Goal: Task Accomplishment & Management: Manage account settings

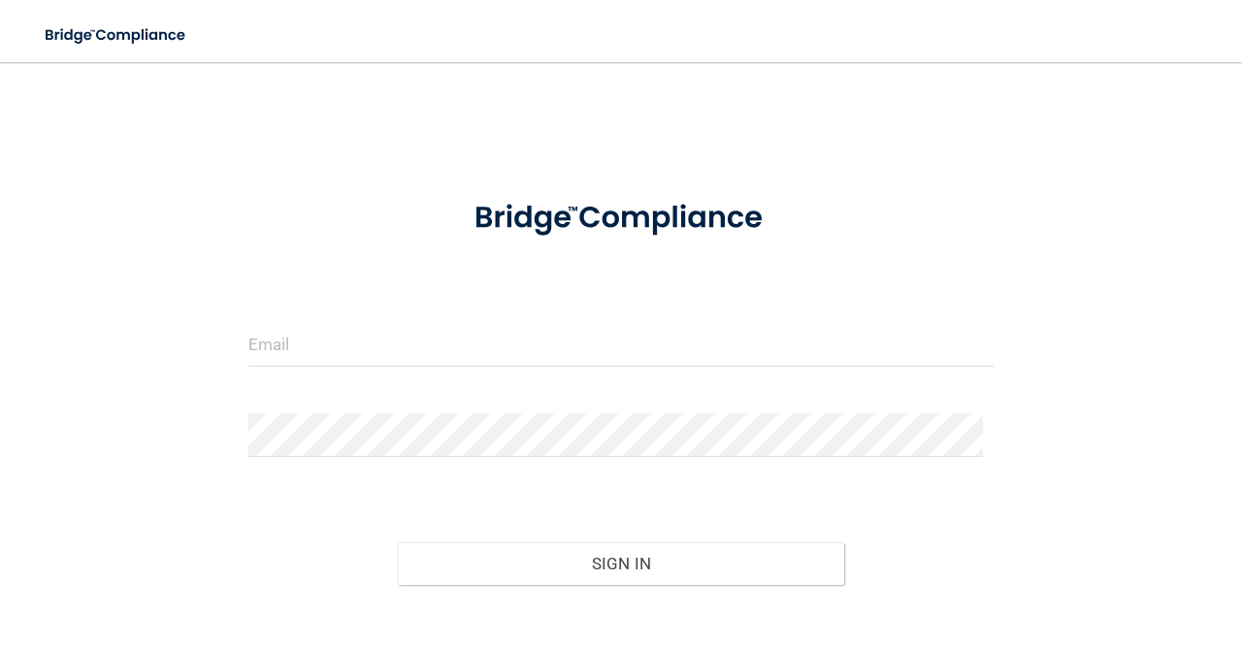
scroll to position [97, 0]
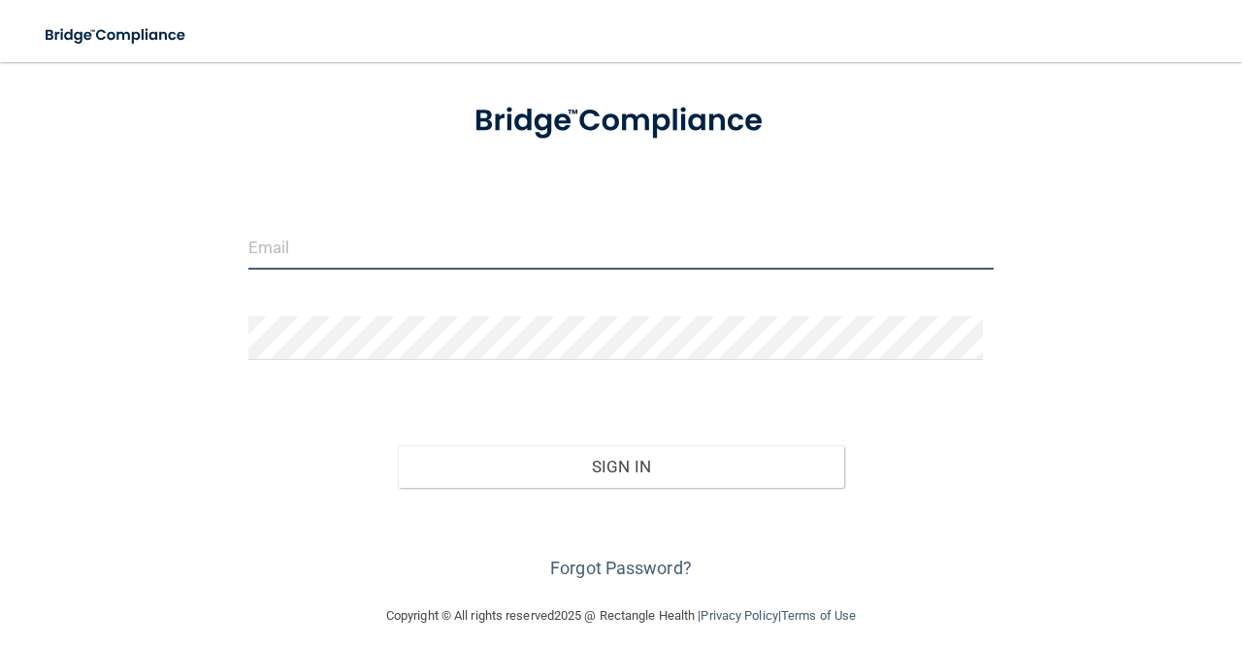
click at [292, 250] on input "email" at bounding box center [620, 248] width 745 height 44
type input "[PERSON_NAME][EMAIL_ADDRESS][PERSON_NAME][DOMAIN_NAME]"
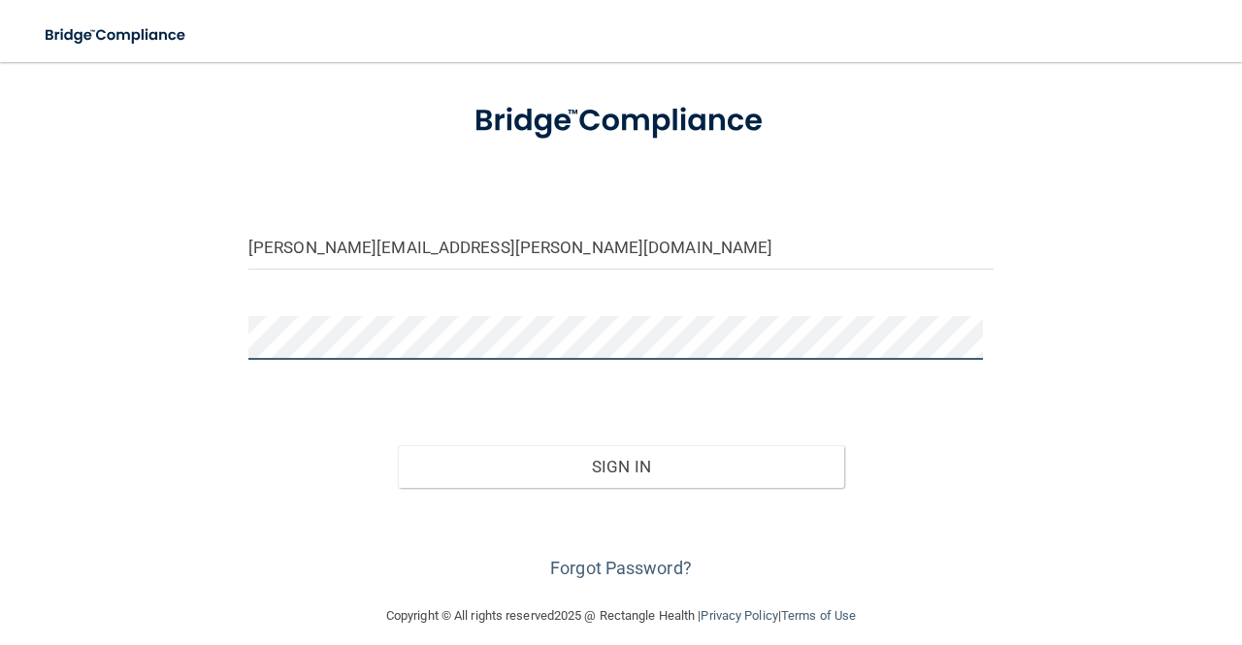
click at [398, 445] on button "Sign In" at bounding box center [621, 466] width 447 height 43
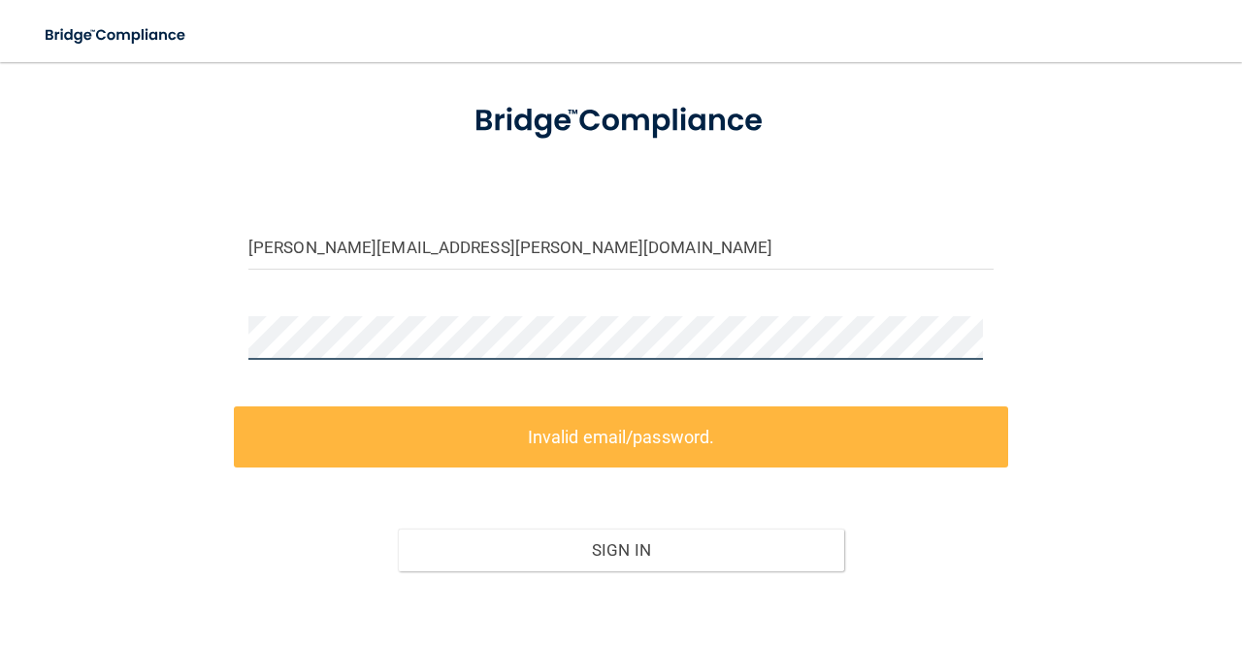
scroll to position [196, 0]
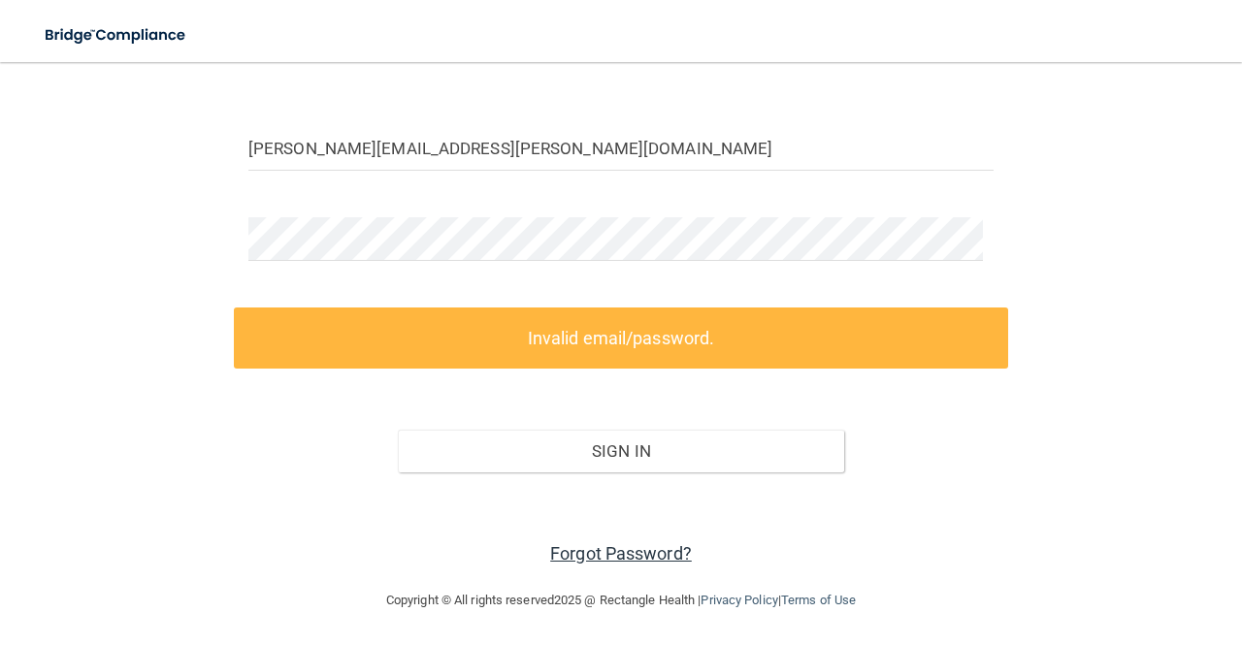
click at [609, 549] on link "Forgot Password?" at bounding box center [621, 553] width 142 height 20
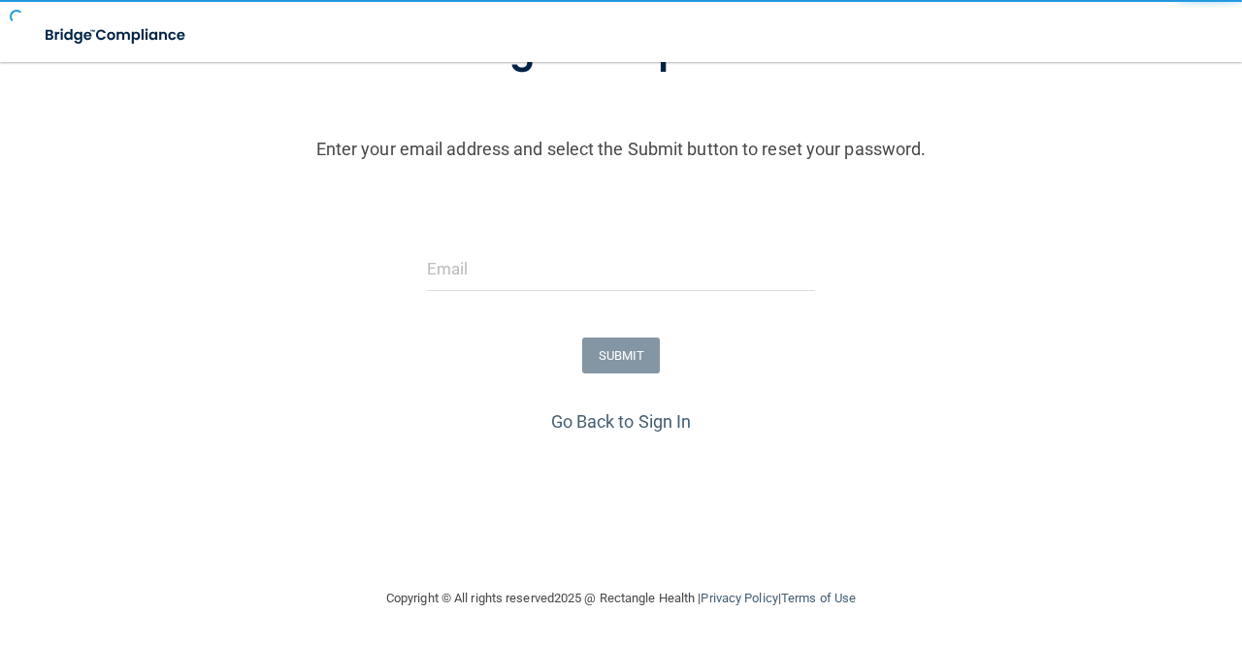
scroll to position [178, 0]
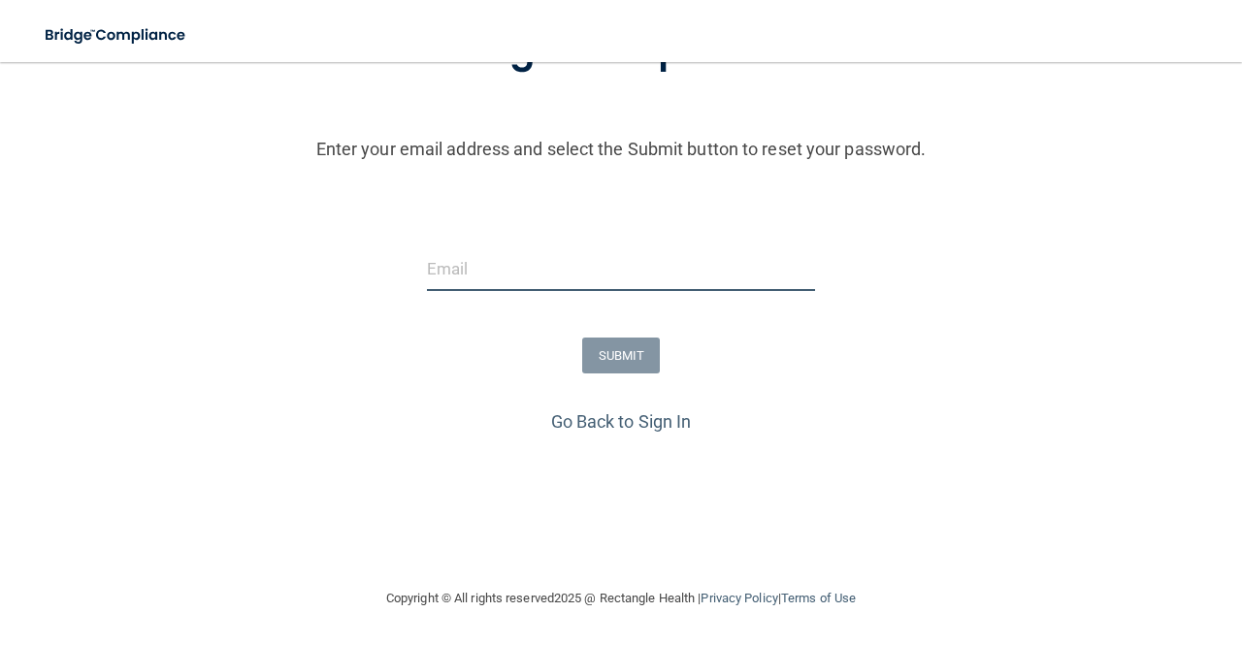
click at [464, 280] on input "email" at bounding box center [621, 269] width 388 height 44
type input "[PERSON_NAME][EMAIL_ADDRESS][PERSON_NAME][DOMAIN_NAME]"
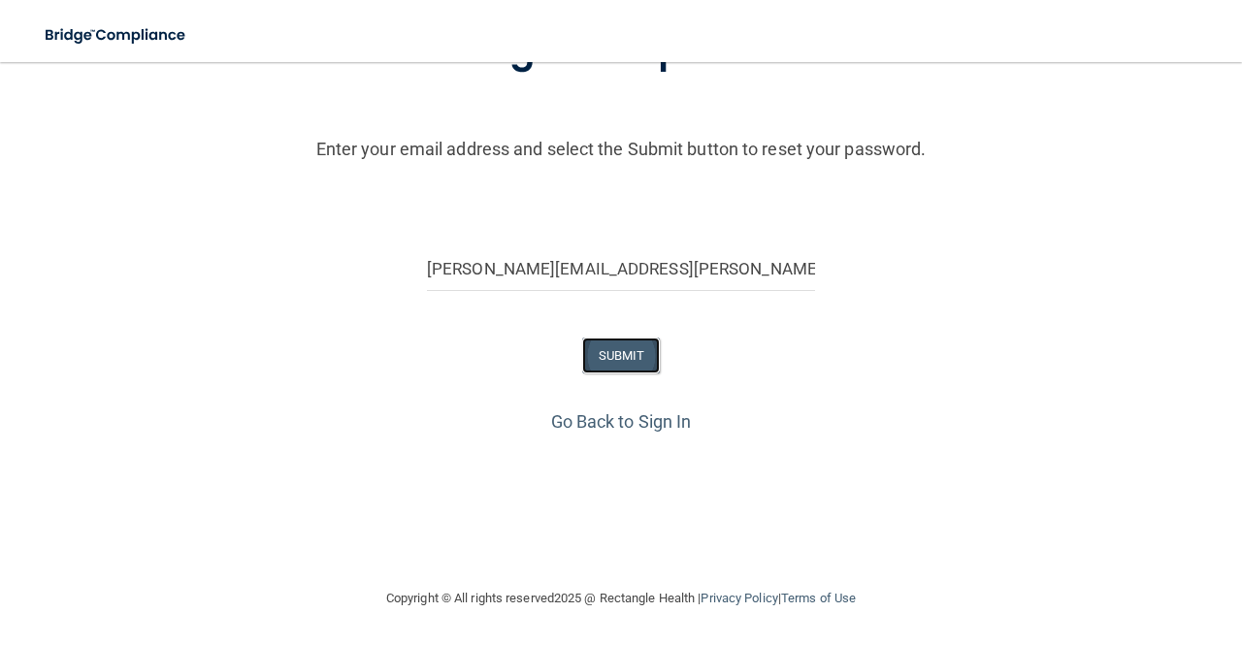
click at [621, 361] on button "SUBMIT" at bounding box center [621, 356] width 79 height 36
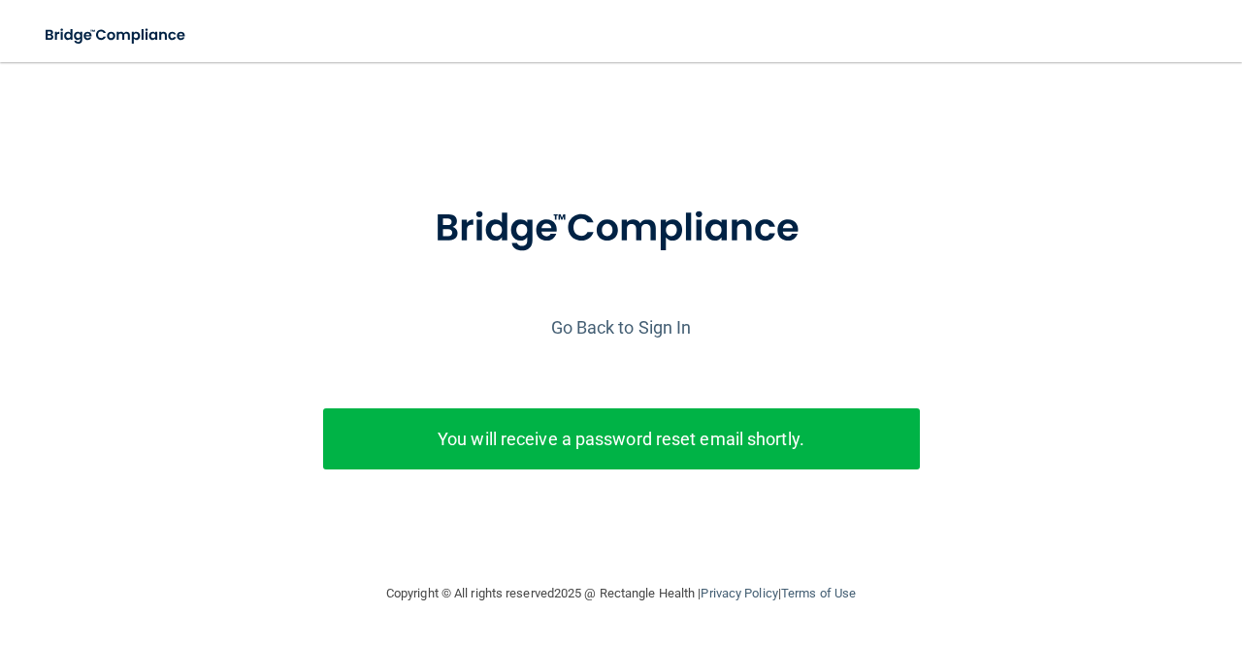
scroll to position [4, 0]
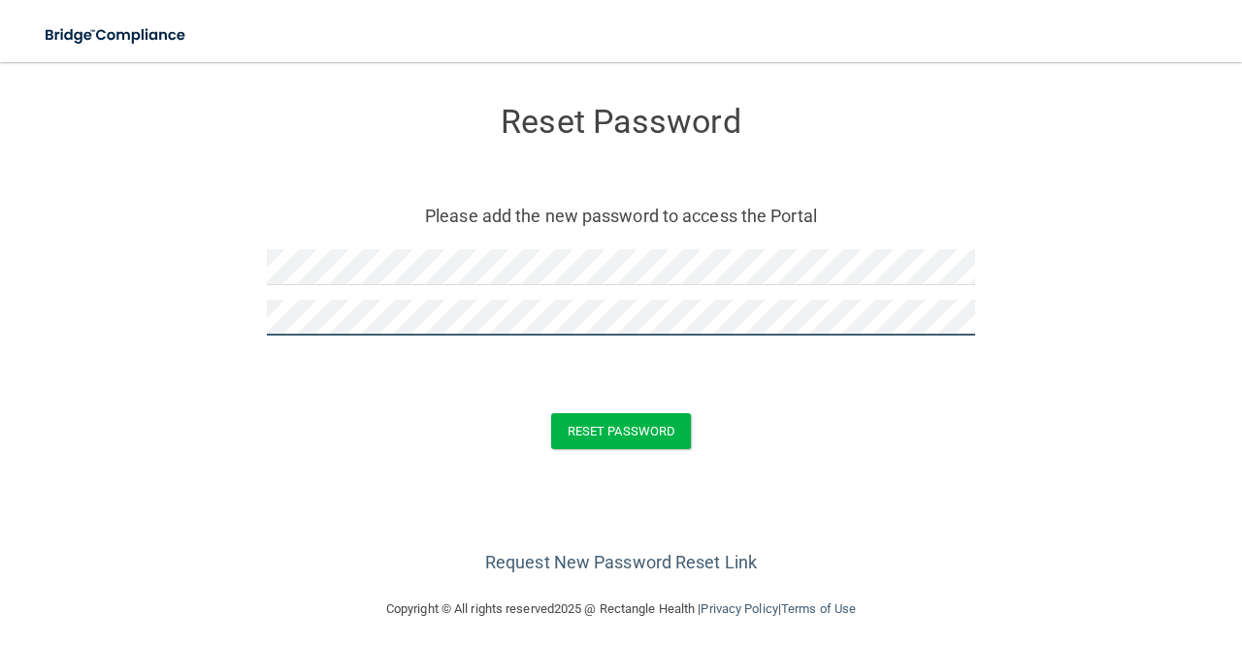
click at [551, 413] on button "Reset Password" at bounding box center [621, 431] width 140 height 36
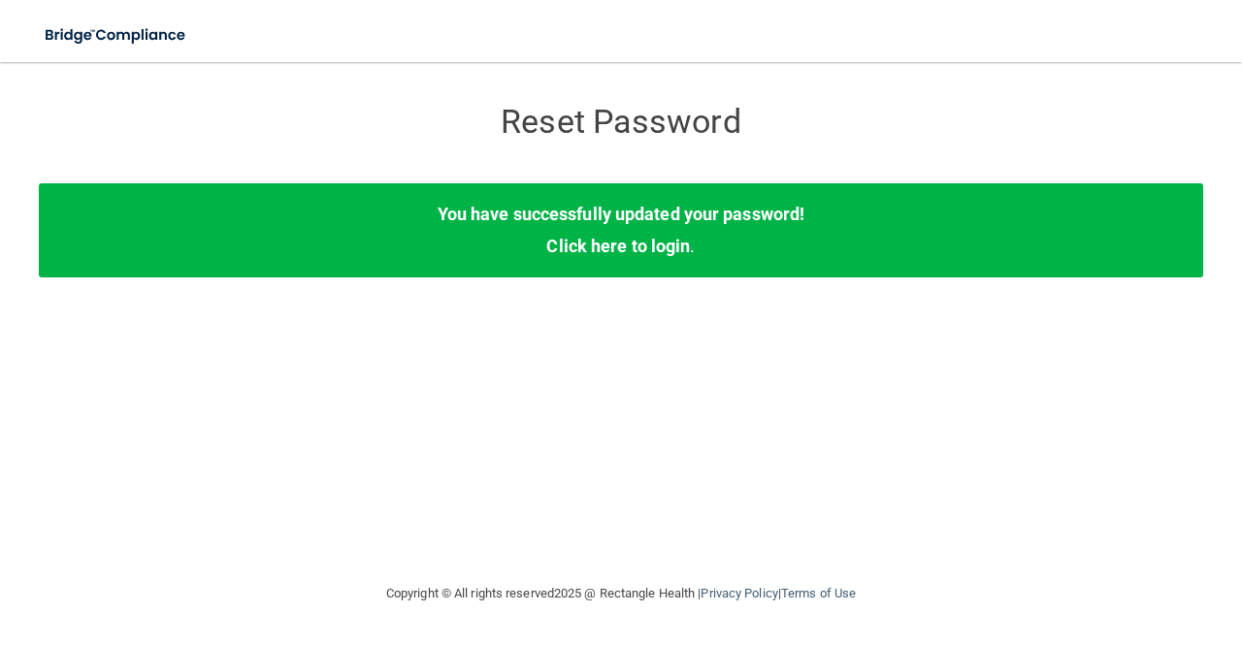
click at [654, 262] on div "You have successfully updated your password! Click here to login ." at bounding box center [621, 229] width 1164 height 93
click at [656, 249] on link "Click here to login" at bounding box center [618, 246] width 144 height 20
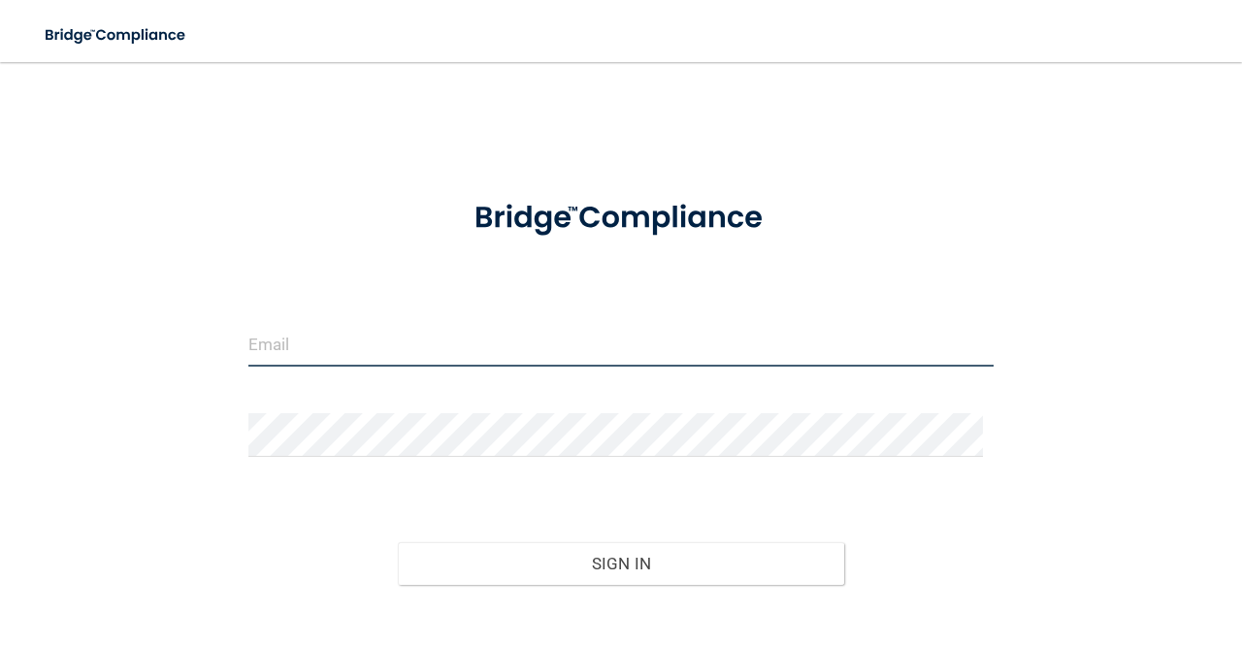
click at [430, 346] on input "email" at bounding box center [620, 345] width 745 height 44
type input "[PERSON_NAME][EMAIL_ADDRESS][PERSON_NAME][DOMAIN_NAME]"
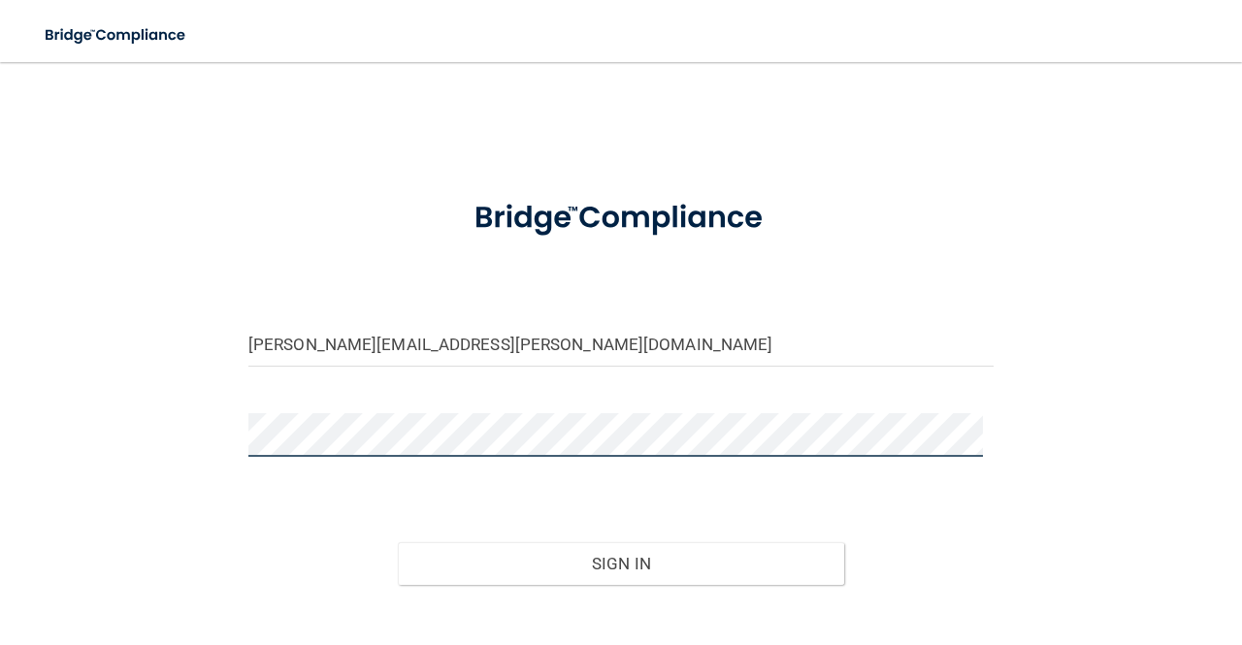
click at [398, 542] on button "Sign In" at bounding box center [621, 563] width 447 height 43
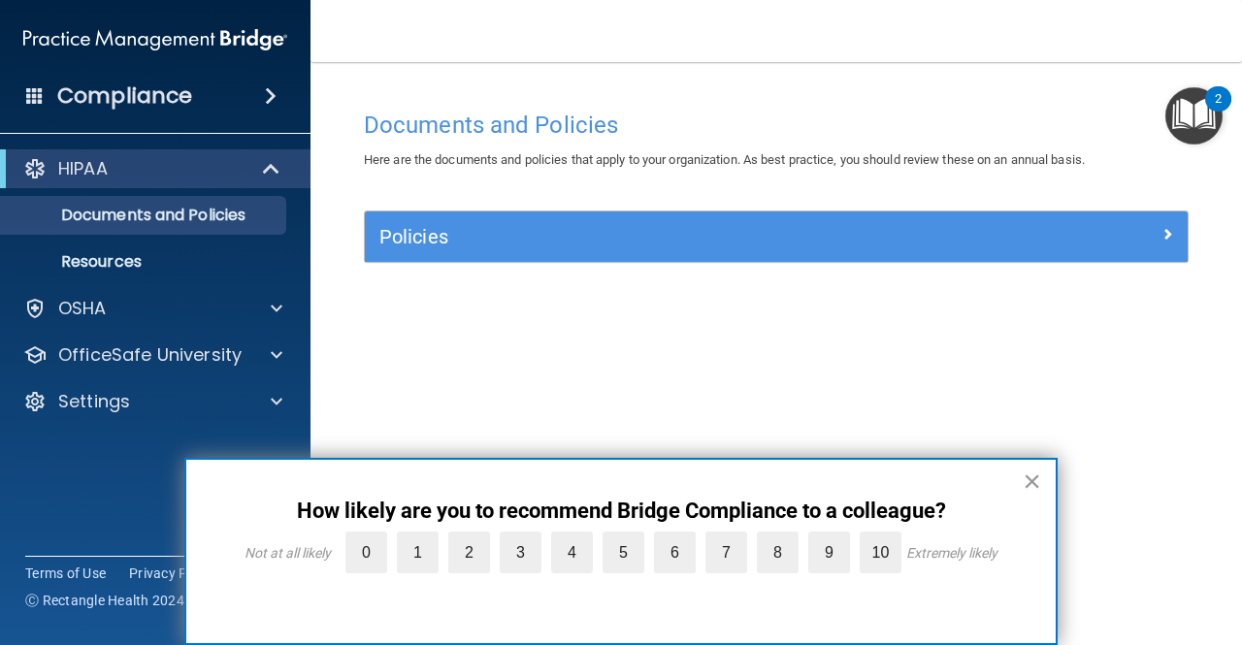
click at [1036, 484] on button "×" at bounding box center [1031, 481] width 18 height 31
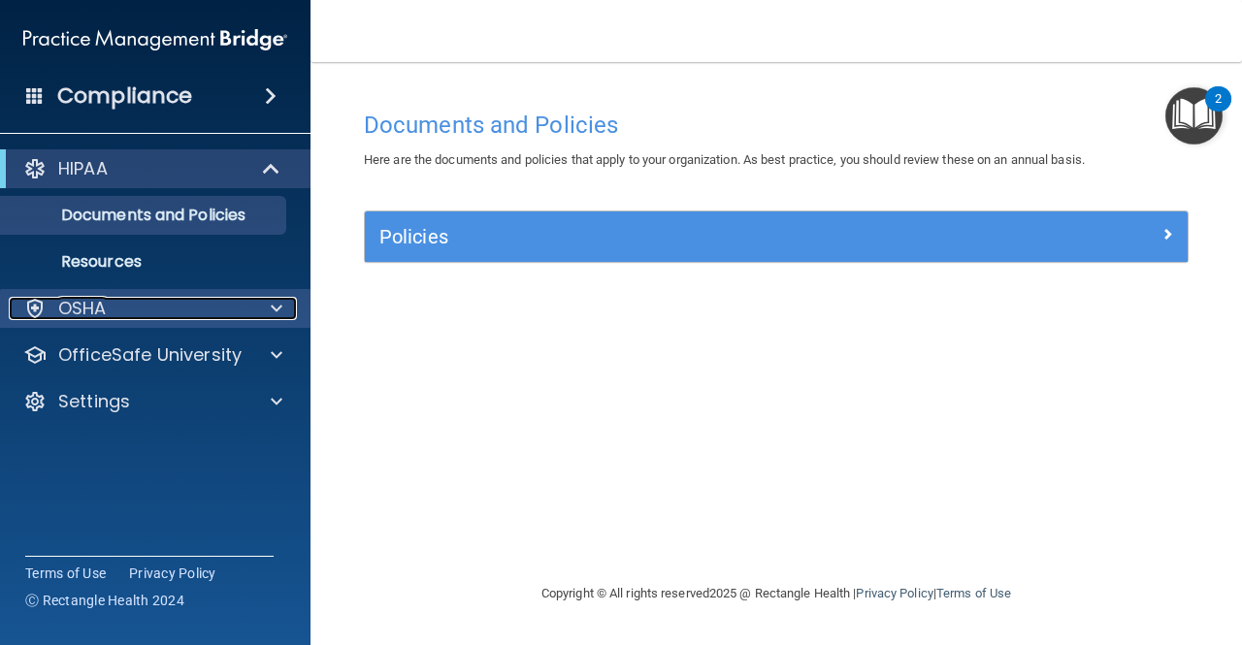
click at [128, 309] on div "OSHA" at bounding box center [129, 308] width 241 height 23
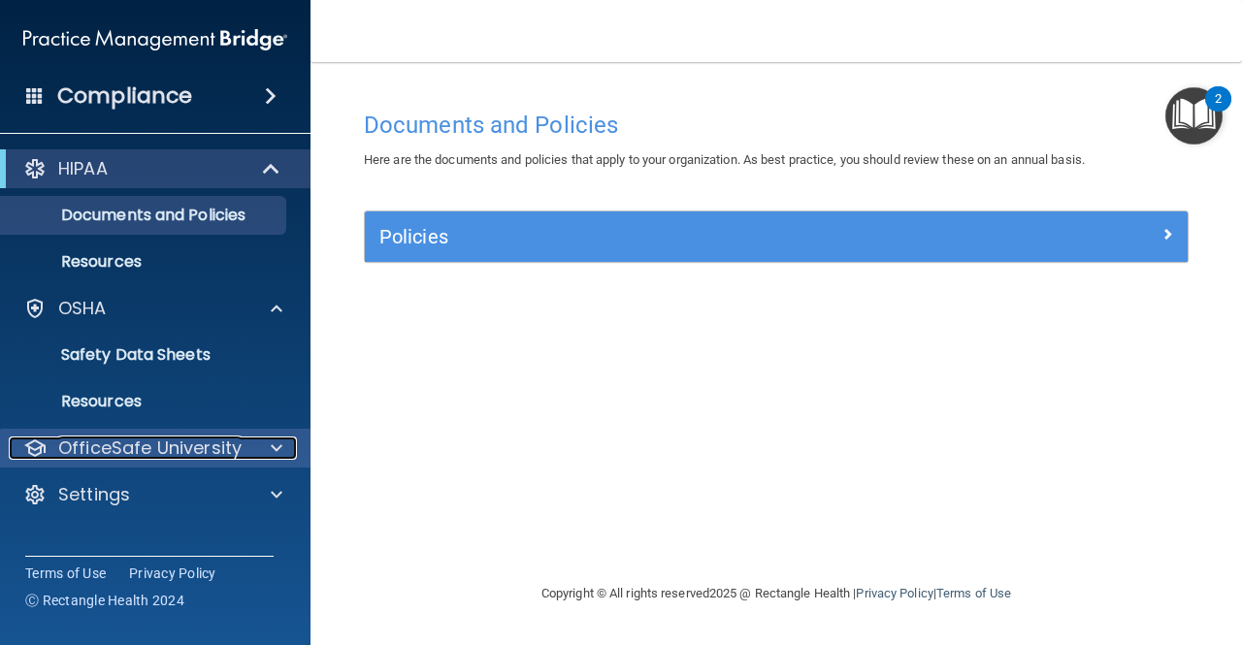
click at [260, 443] on div at bounding box center [273, 447] width 48 height 23
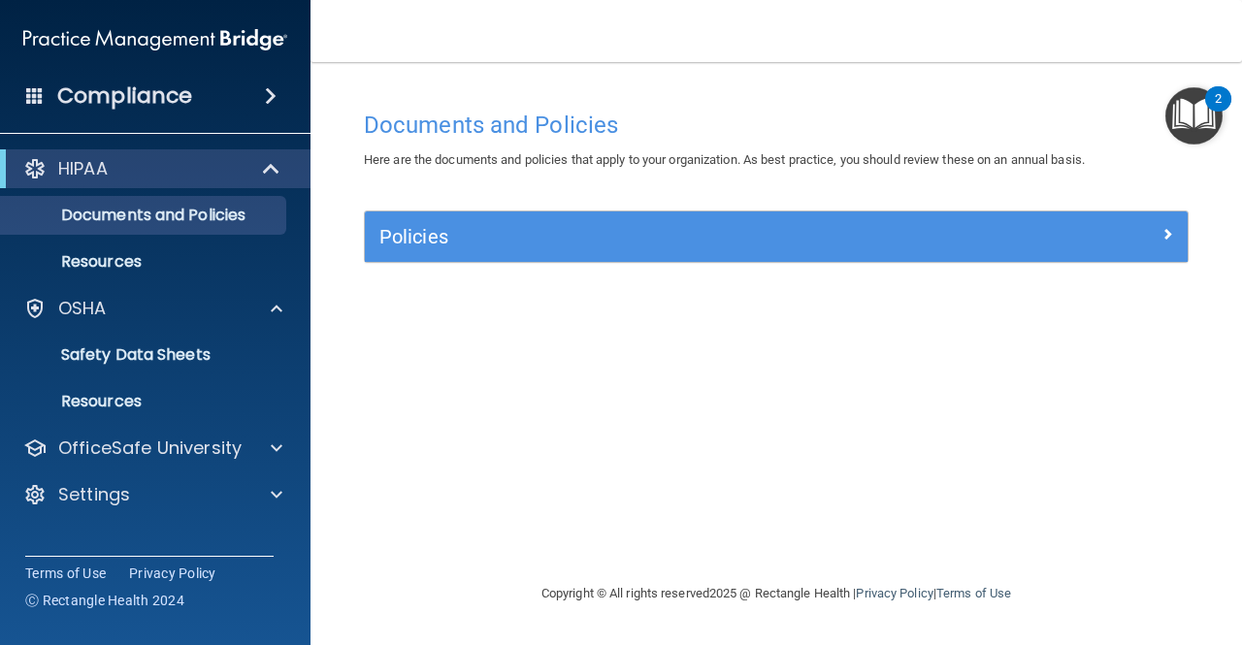
click at [272, 89] on span at bounding box center [271, 95] width 12 height 23
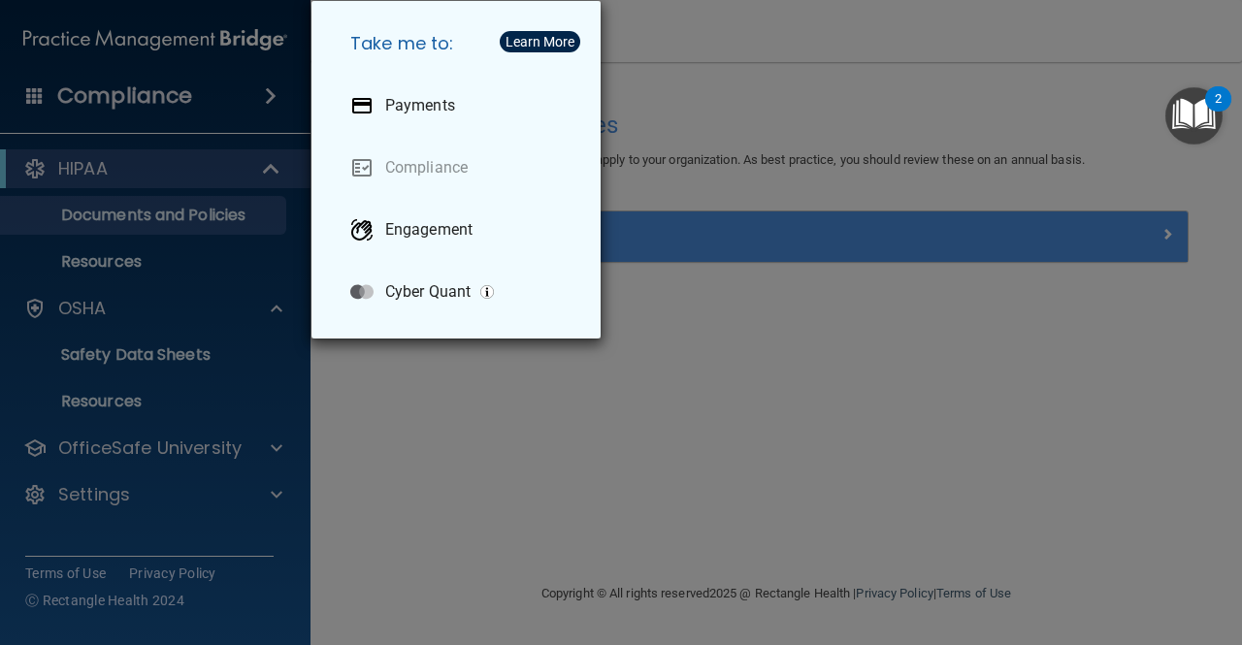
click at [264, 102] on div "Take me to: Payments Compliance Engagement Cyber Quant" at bounding box center [621, 322] width 1242 height 645
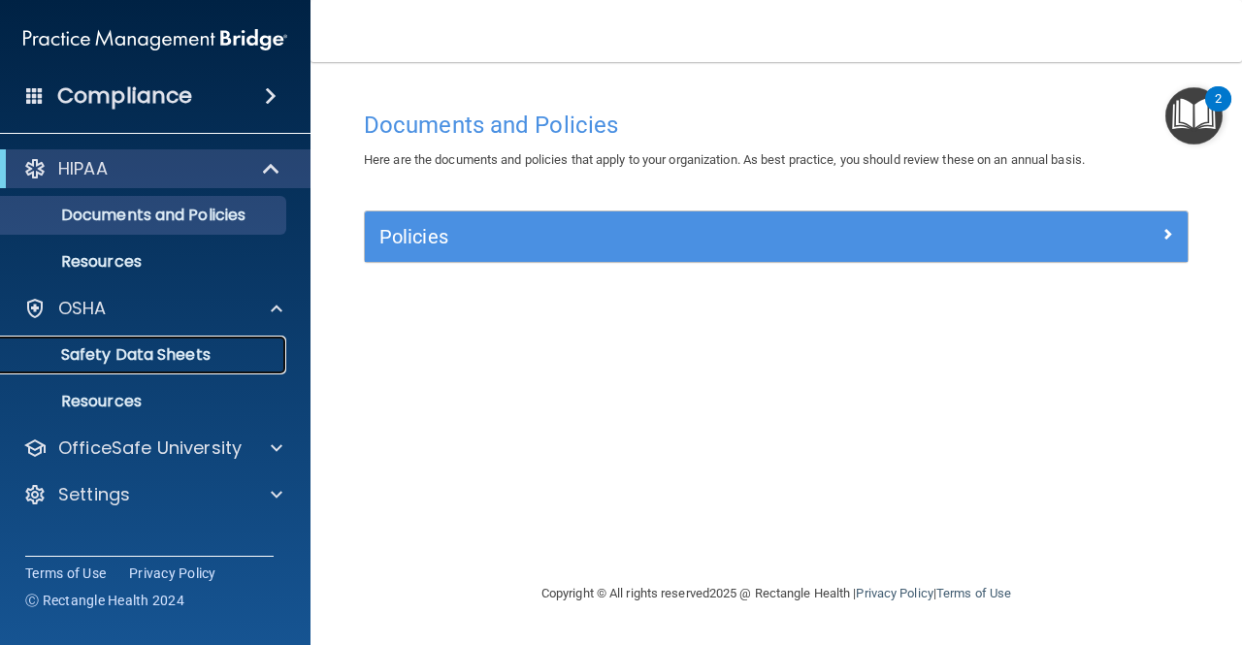
click at [118, 360] on p "Safety Data Sheets" at bounding box center [145, 354] width 265 height 19
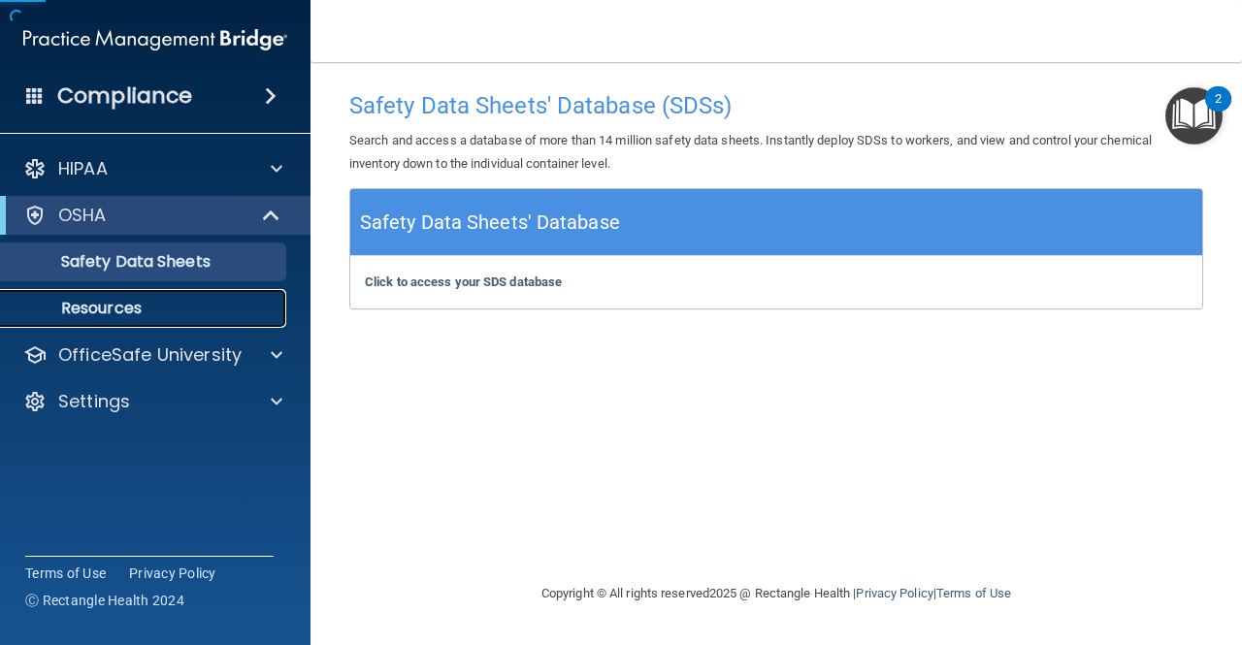
click at [110, 299] on p "Resources" at bounding box center [145, 308] width 265 height 19
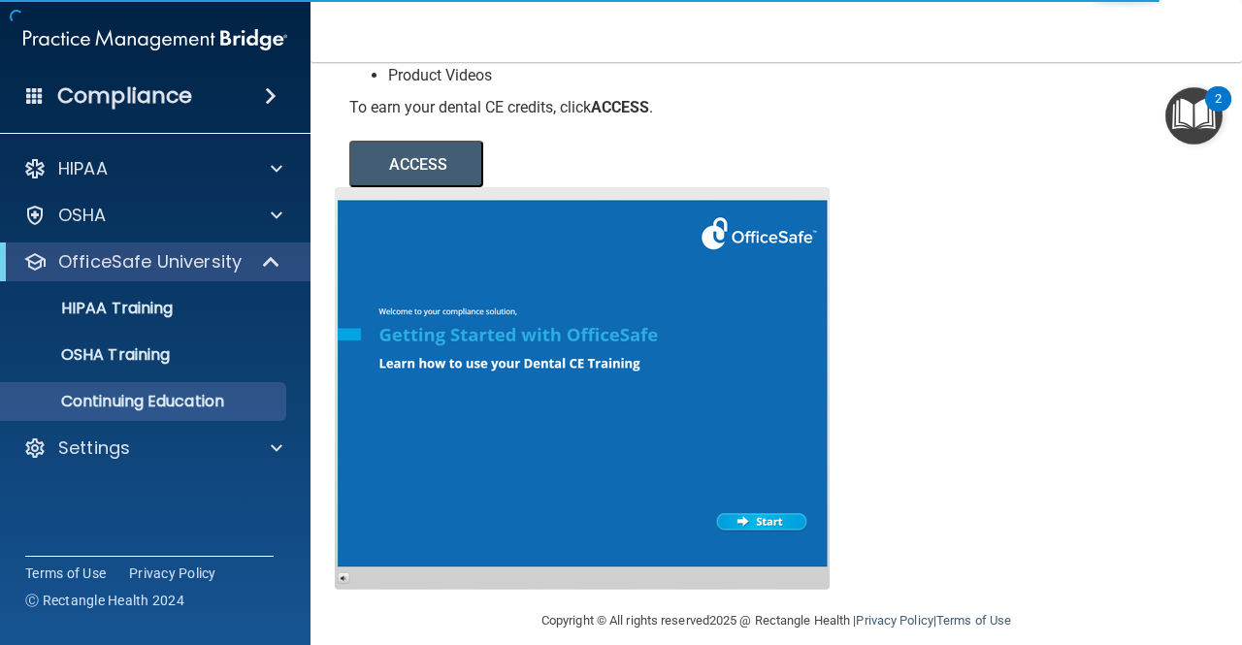
scroll to position [340, 0]
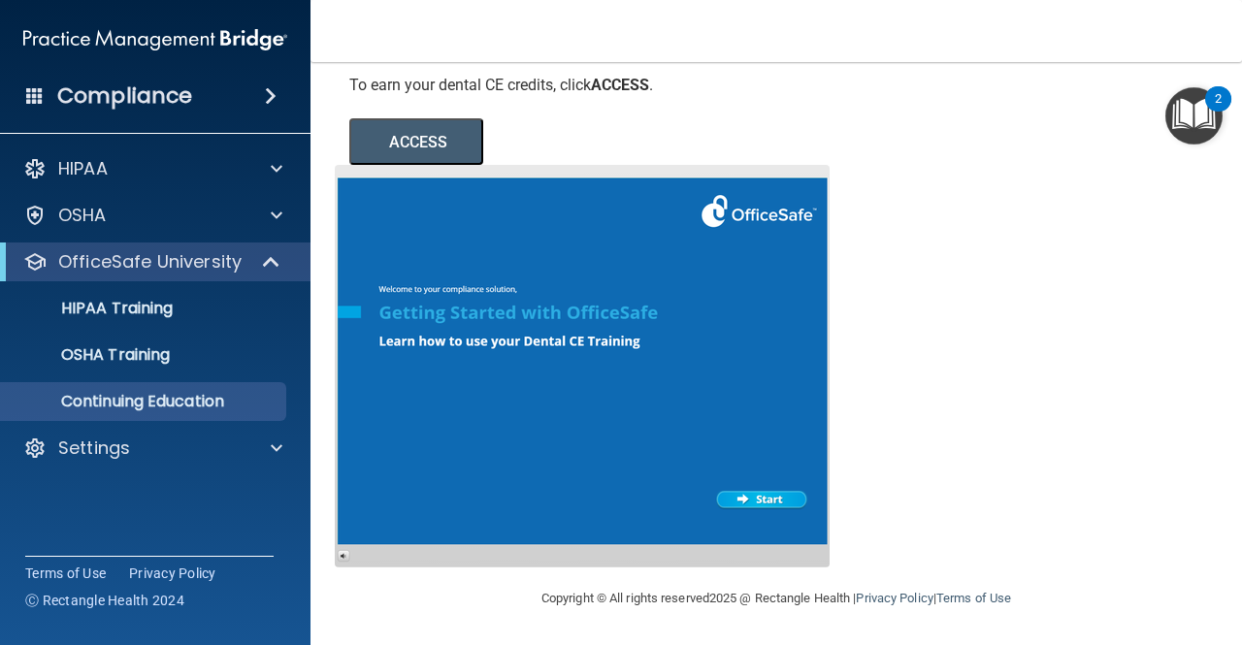
click at [440, 157] on button "ACCESS" at bounding box center [416, 141] width 134 height 47
